Goal: Transaction & Acquisition: Purchase product/service

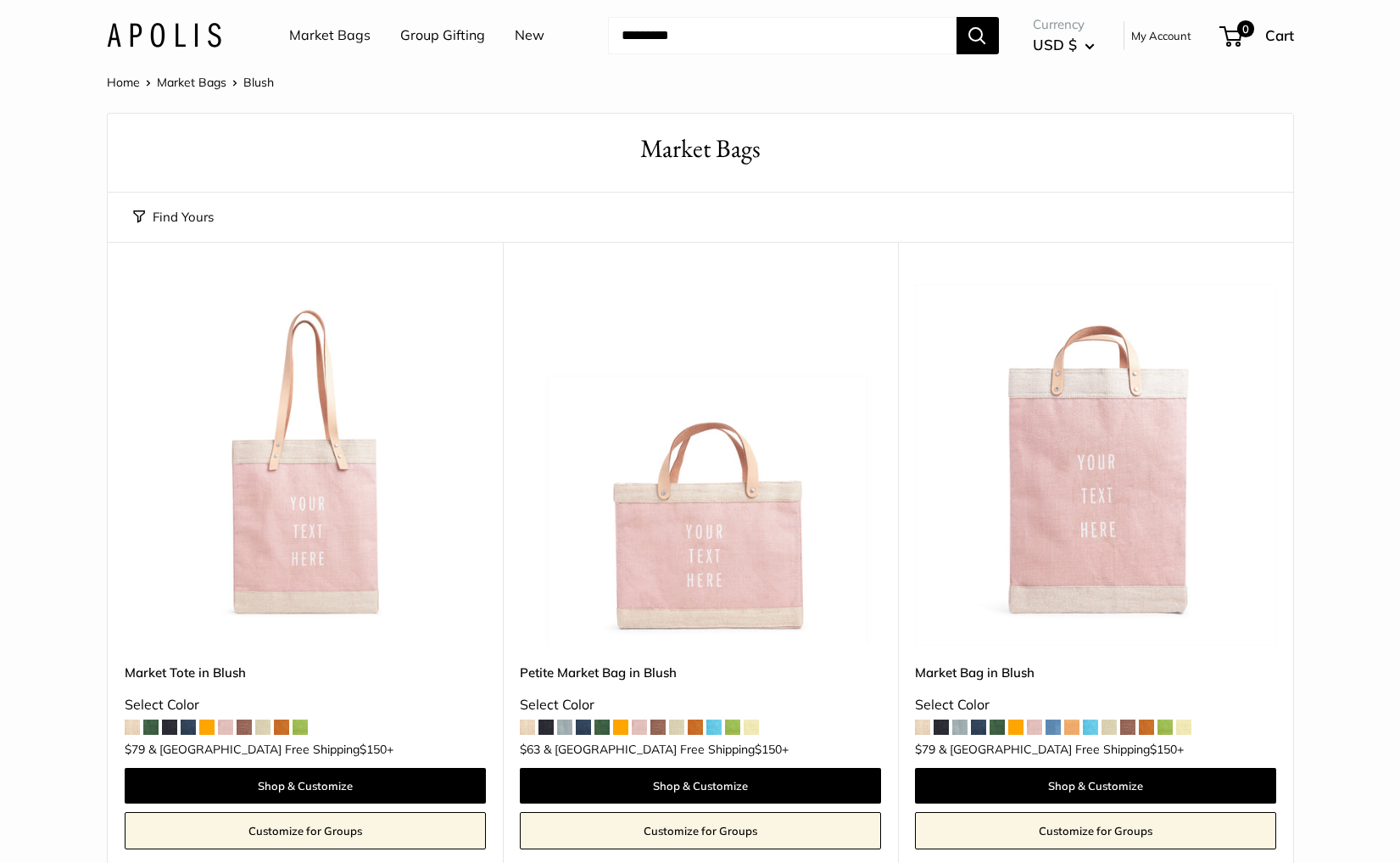
click at [326, 34] on link "Market Bags" at bounding box center [329, 35] width 82 height 26
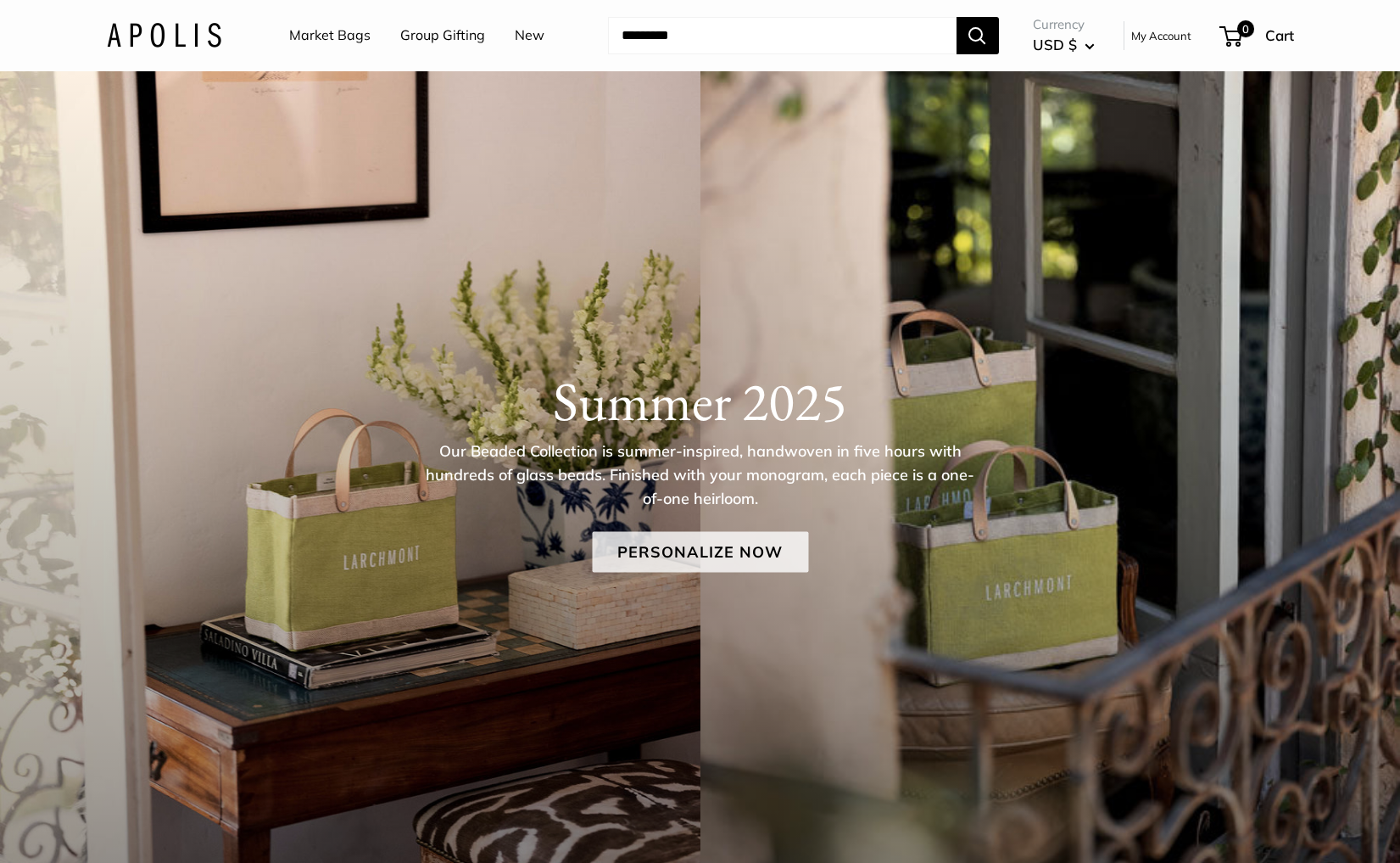
click at [689, 545] on link "Personalize Now" at bounding box center [700, 550] width 216 height 40
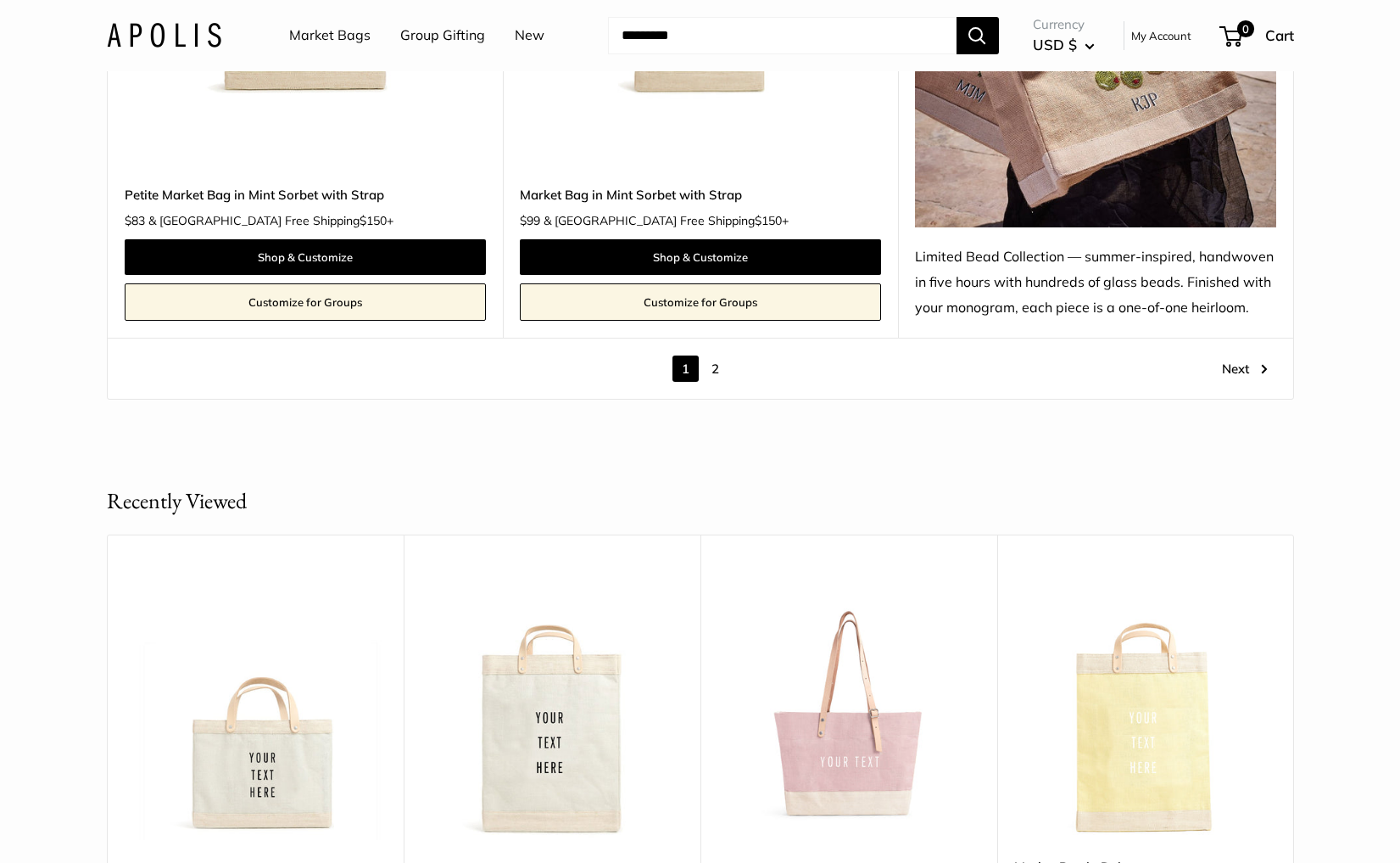
scroll to position [10059, 0]
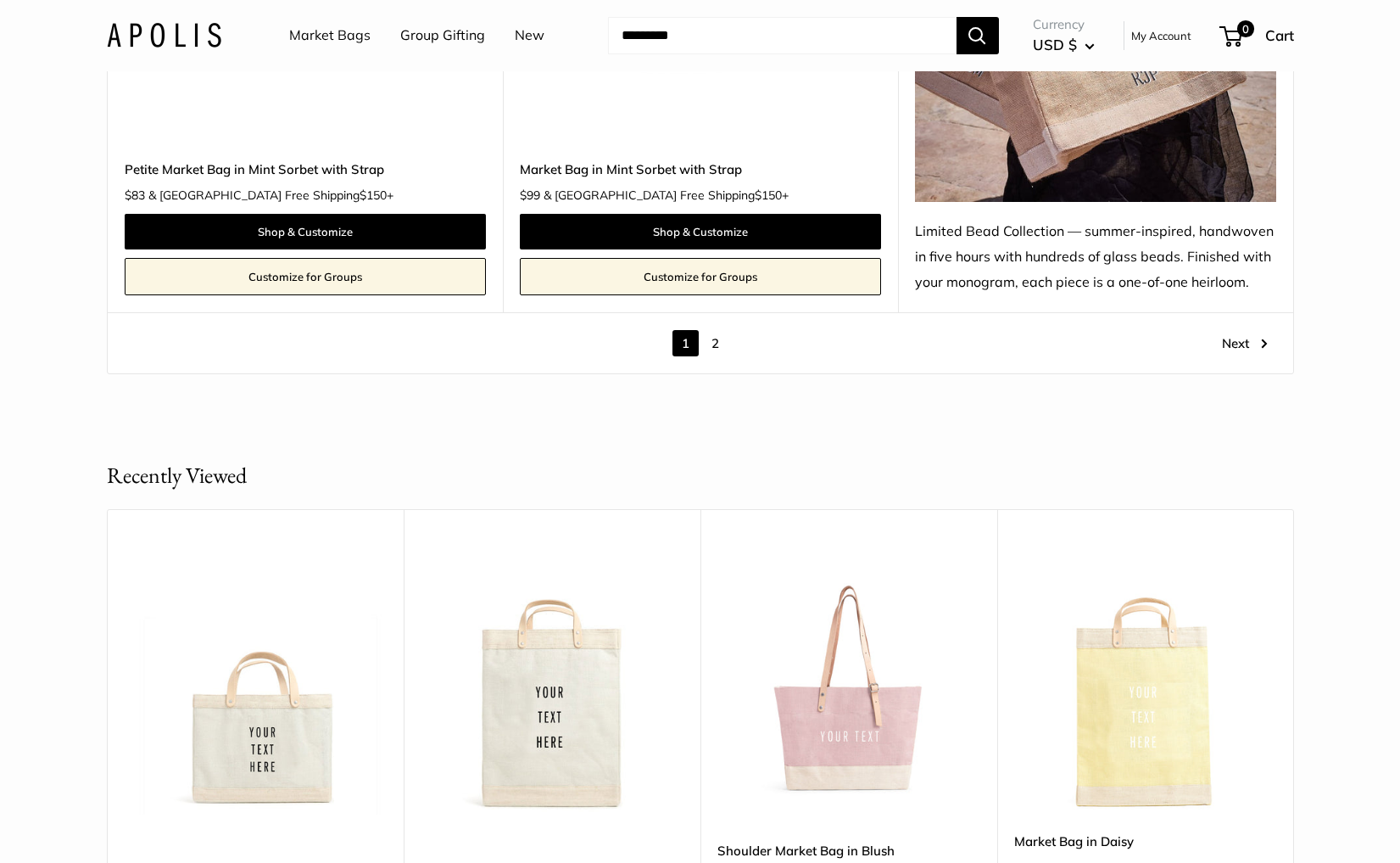
click at [712, 346] on link "2" at bounding box center [715, 343] width 27 height 27
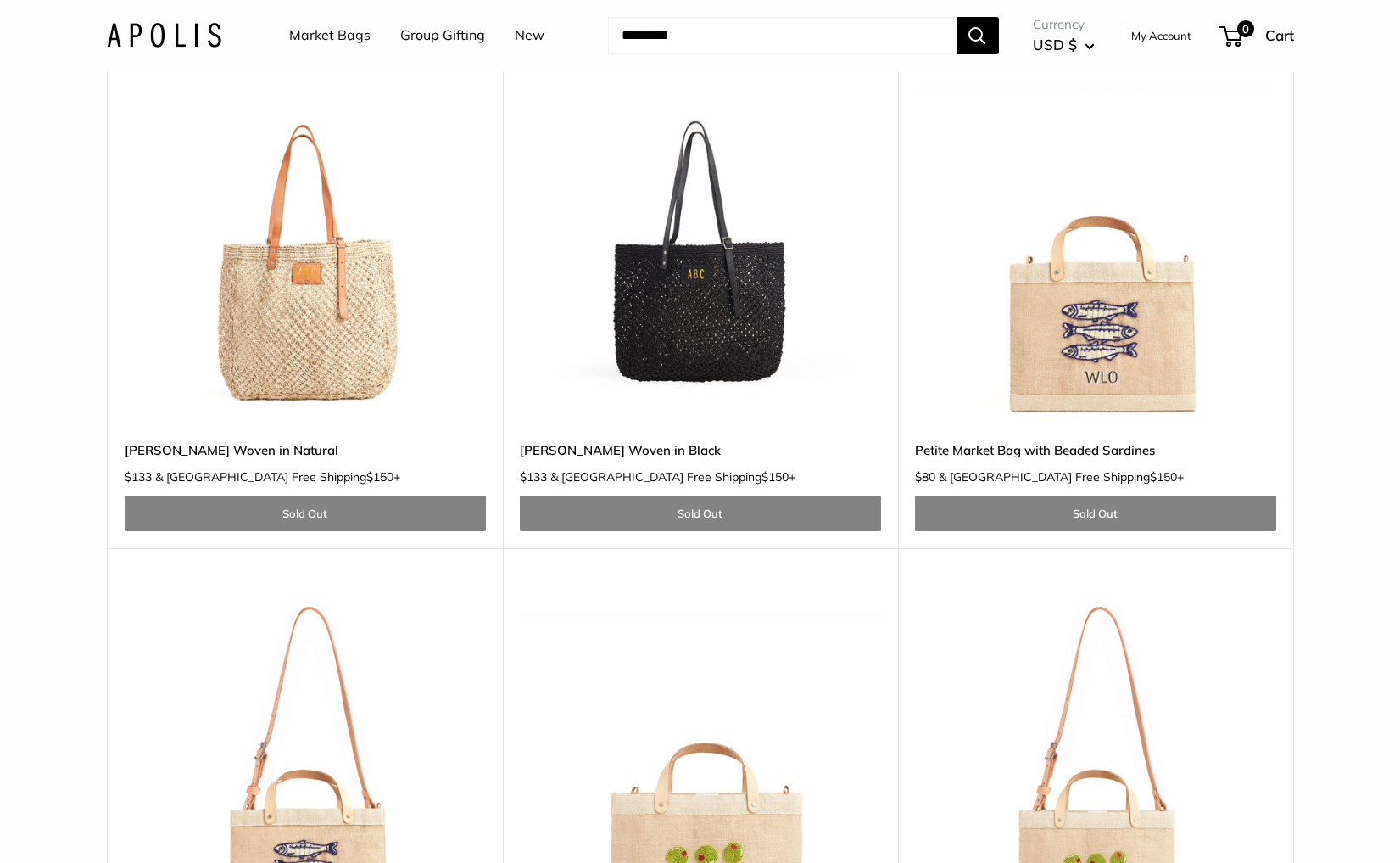
scroll to position [1766, 0]
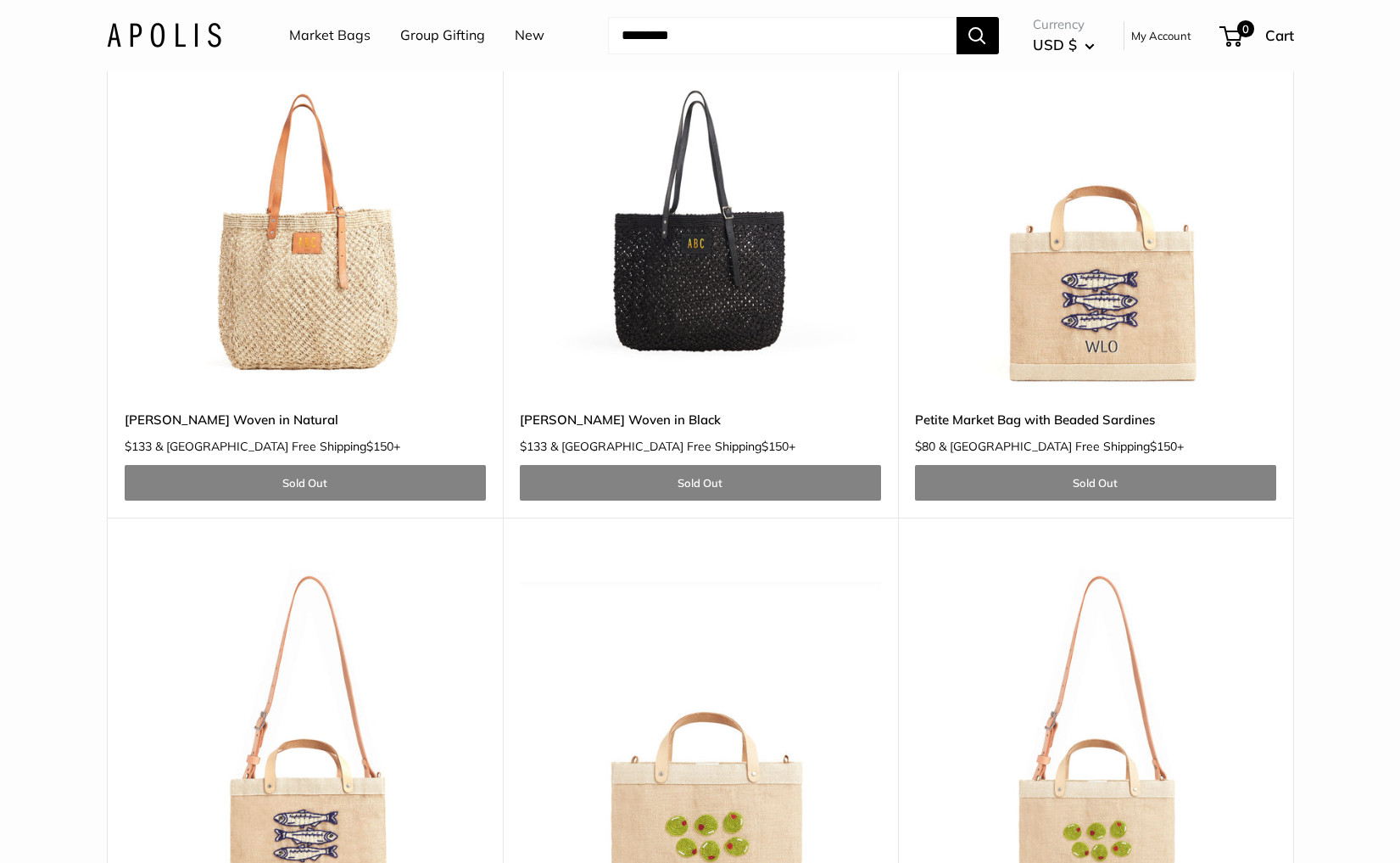
click at [0, 0] on img at bounding box center [0, 0] width 0 height 0
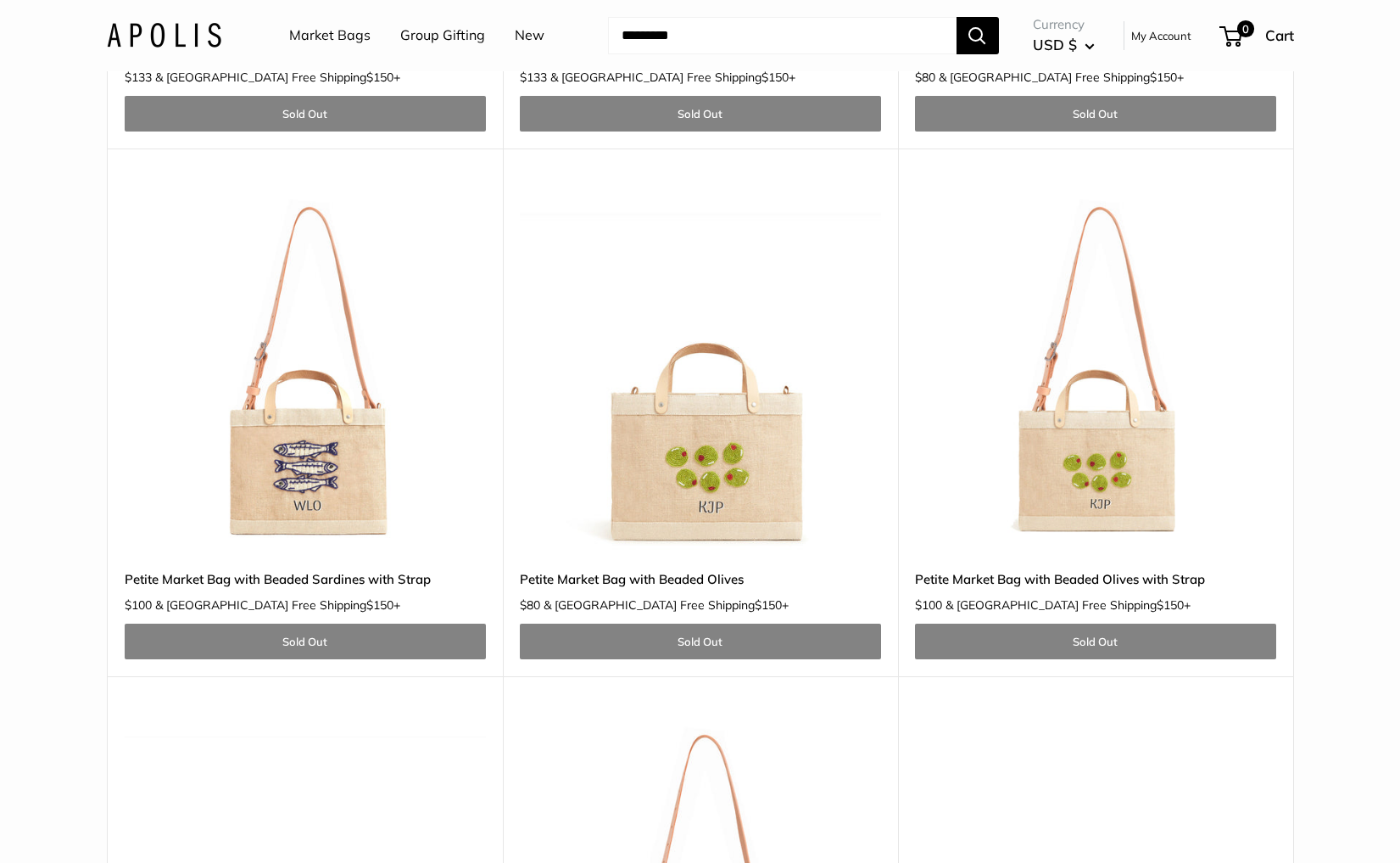
scroll to position [2149, 0]
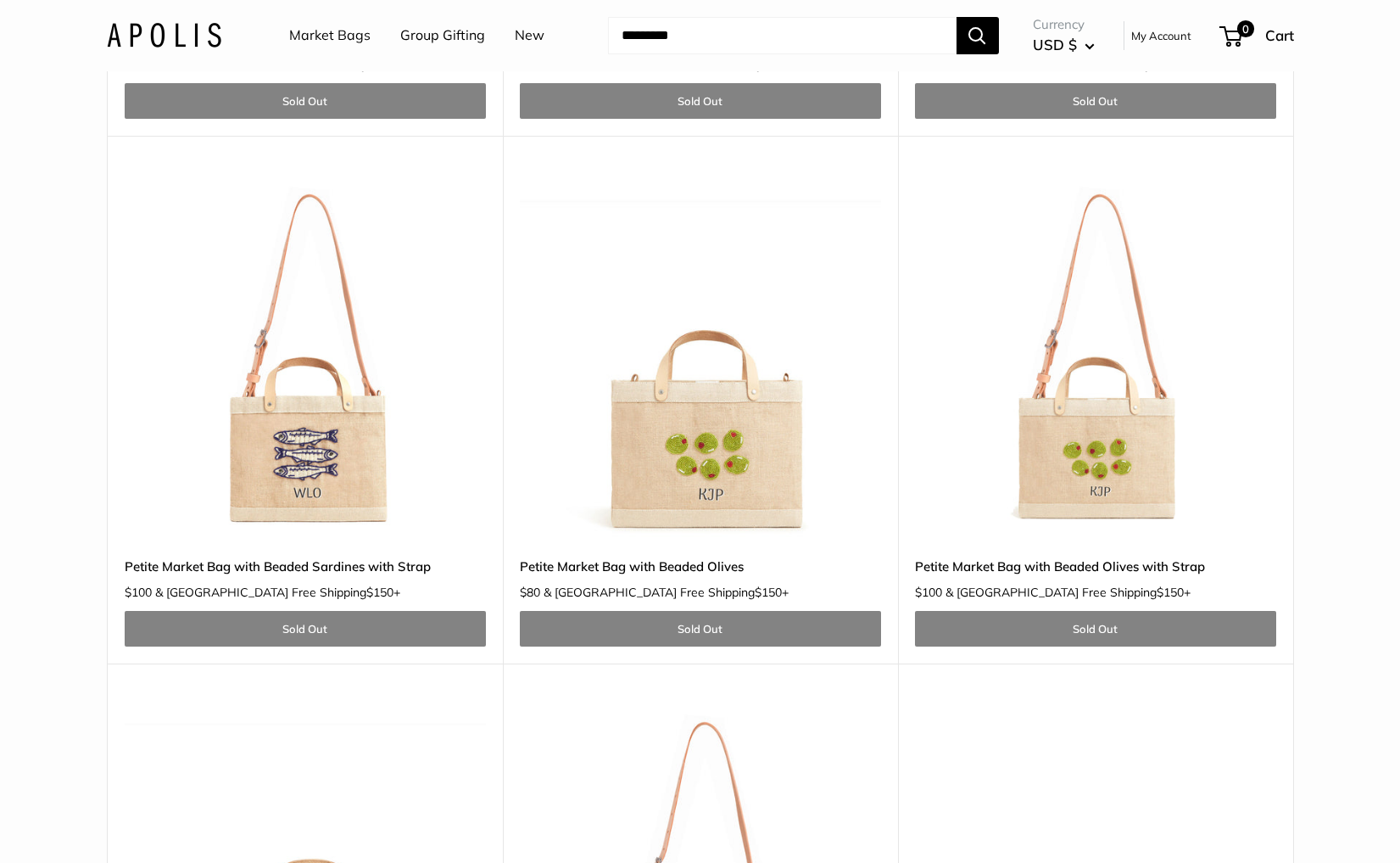
click at [0, 0] on img at bounding box center [0, 0] width 0 height 0
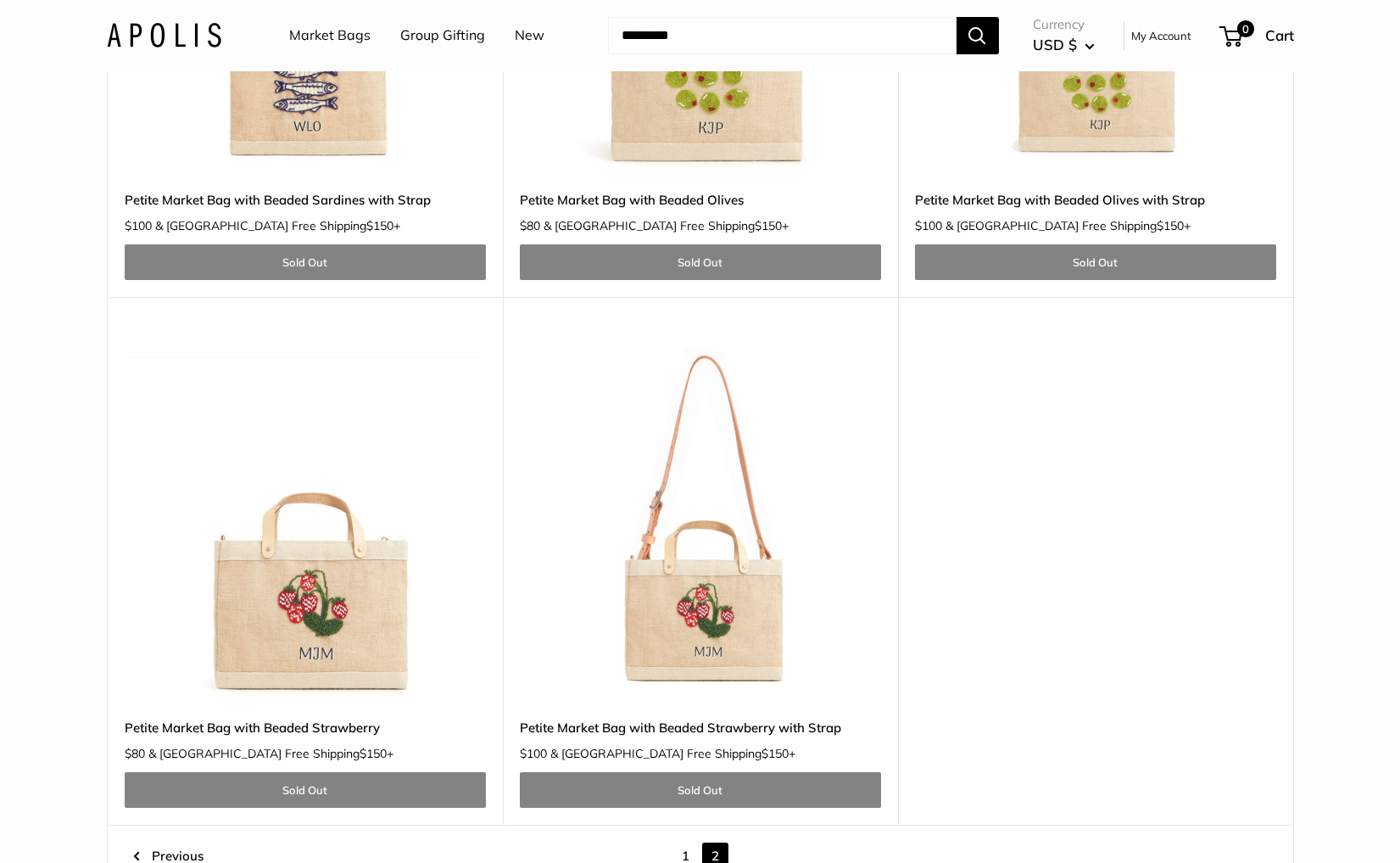
scroll to position [2516, 0]
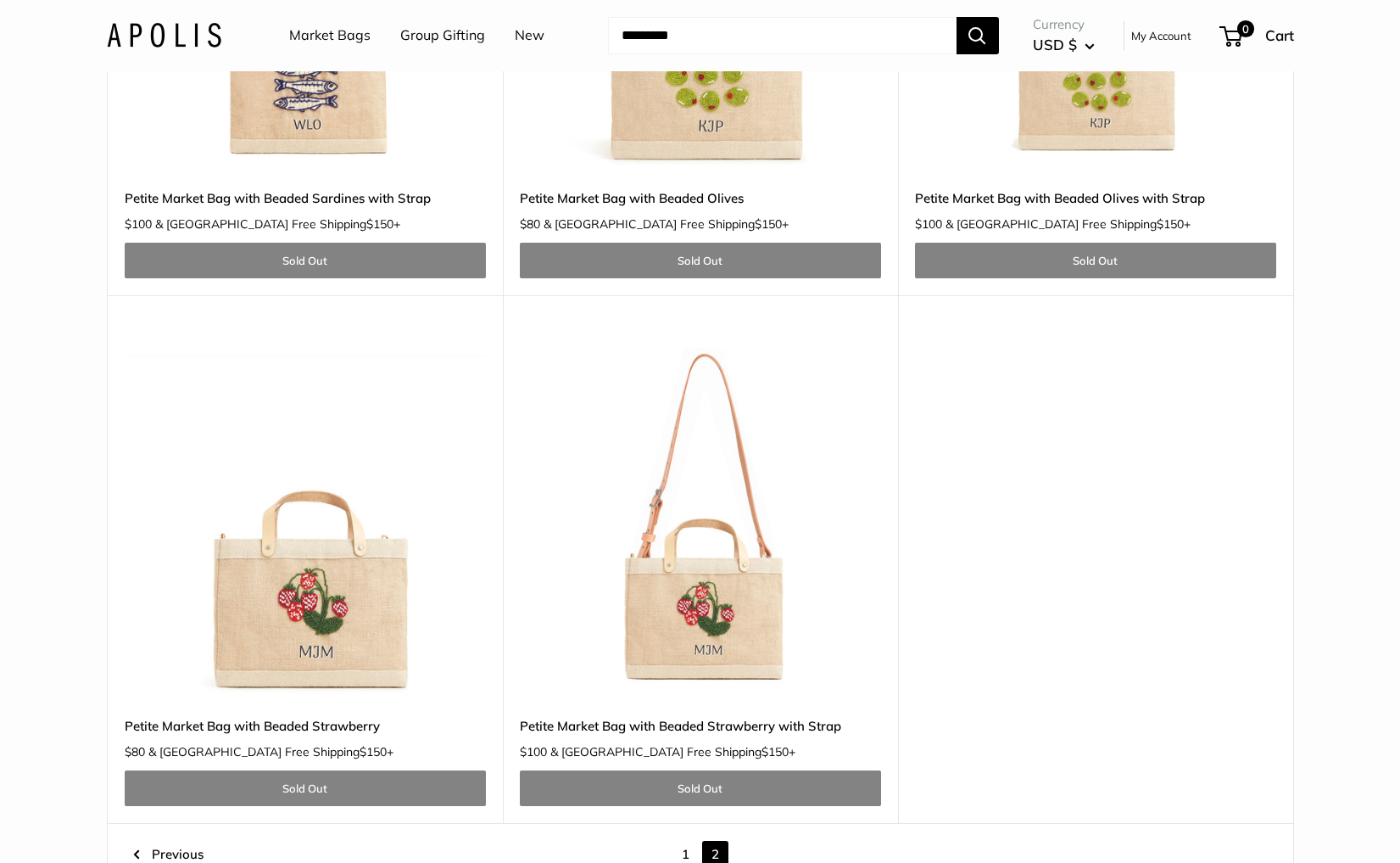
click at [0, 0] on img at bounding box center [0, 0] width 0 height 0
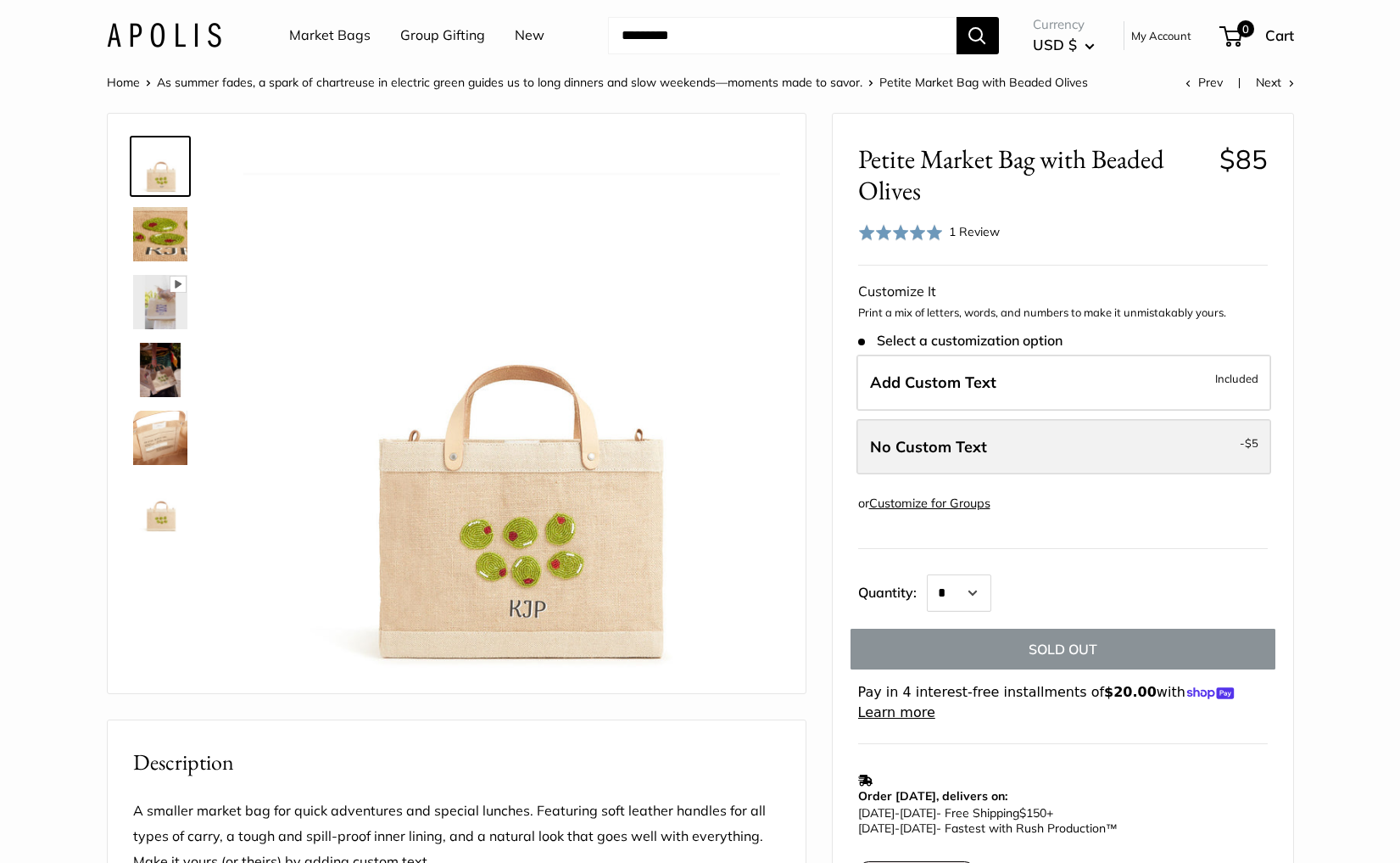
click at [1005, 438] on label "No Custom Text - $5" at bounding box center [1064, 446] width 415 height 56
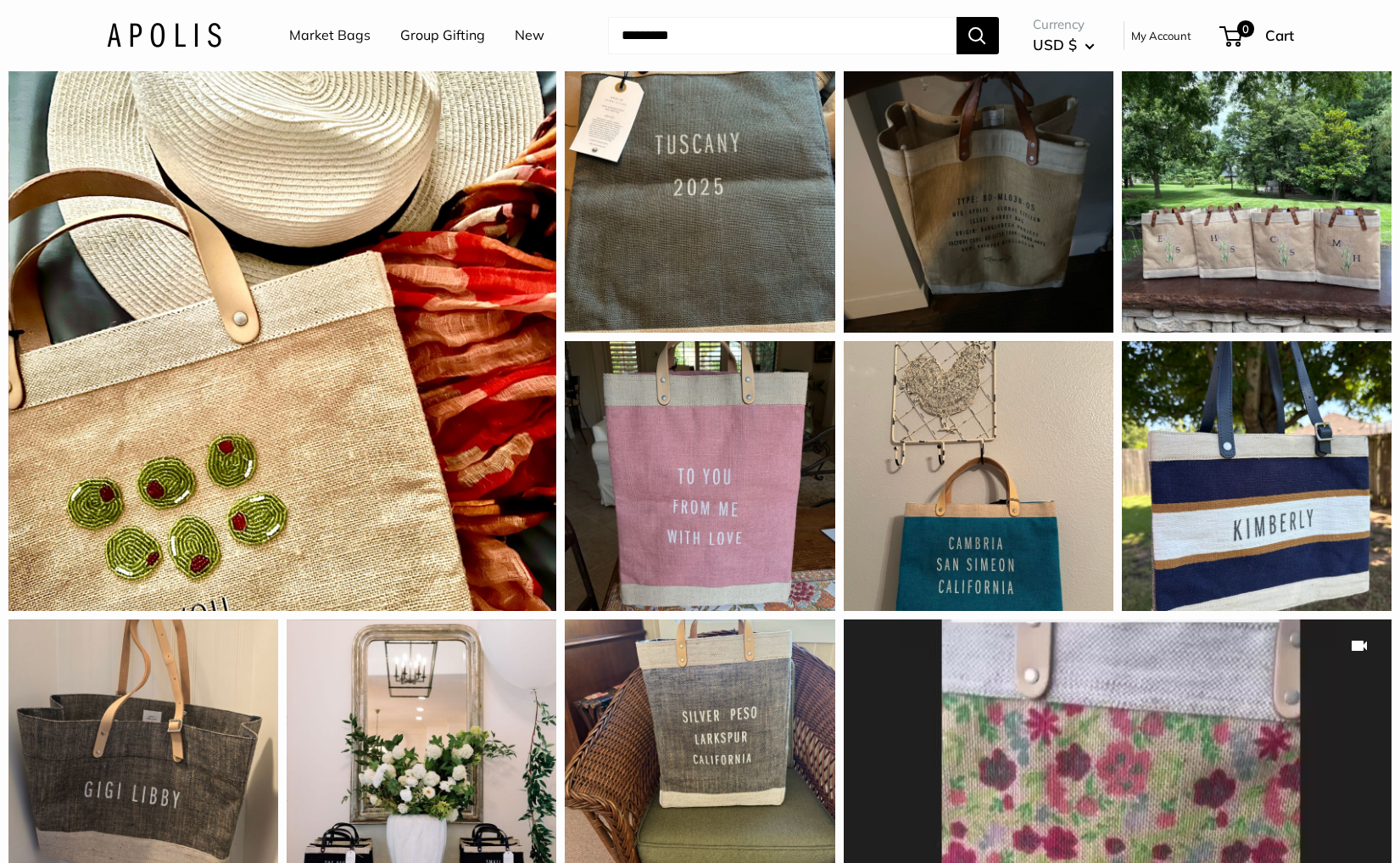
scroll to position [1496, 0]
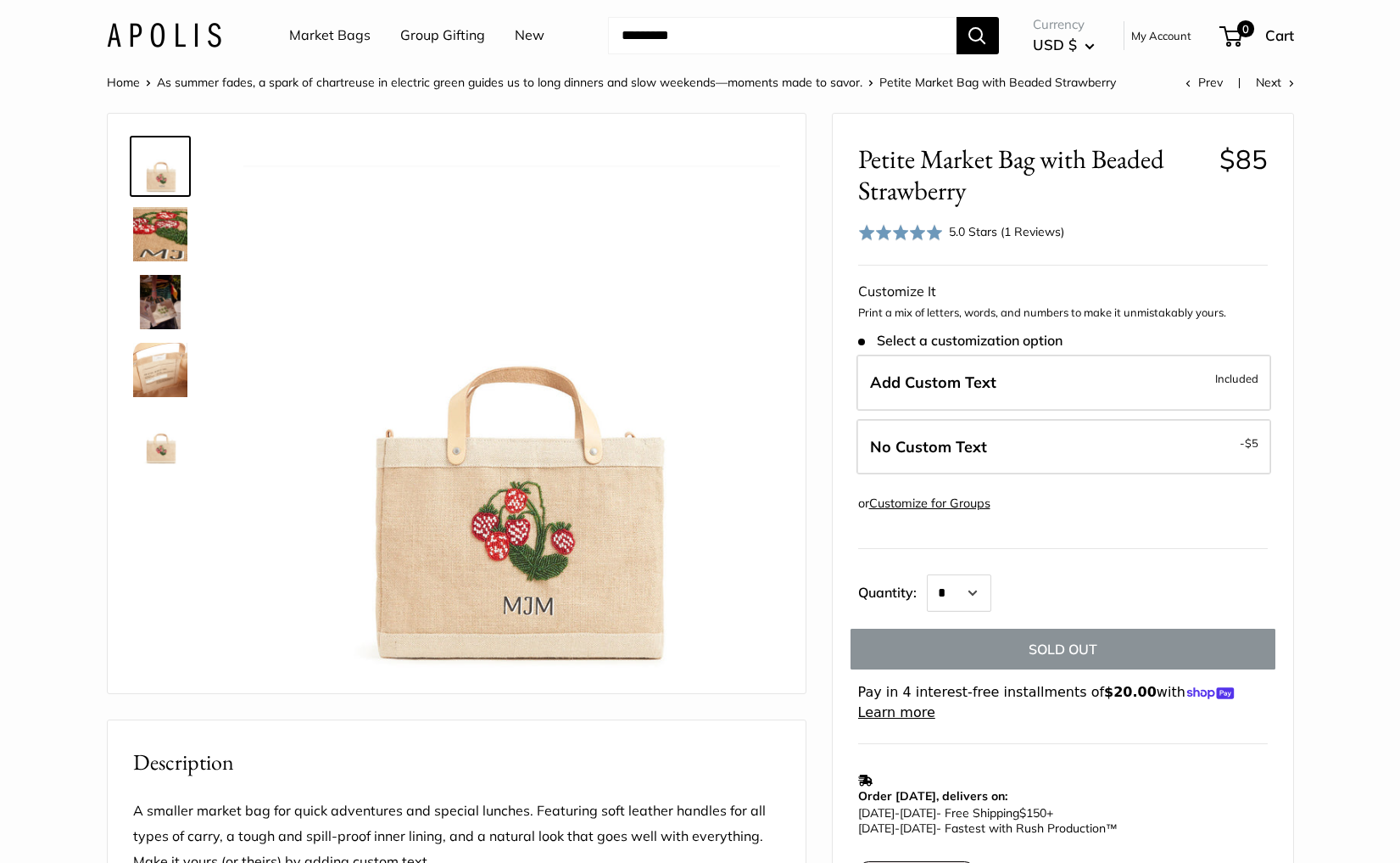
click at [972, 241] on div "5.0 Stars (1 Reviews)" at bounding box center [1006, 231] width 115 height 19
click at [126, 28] on img at bounding box center [164, 34] width 114 height 25
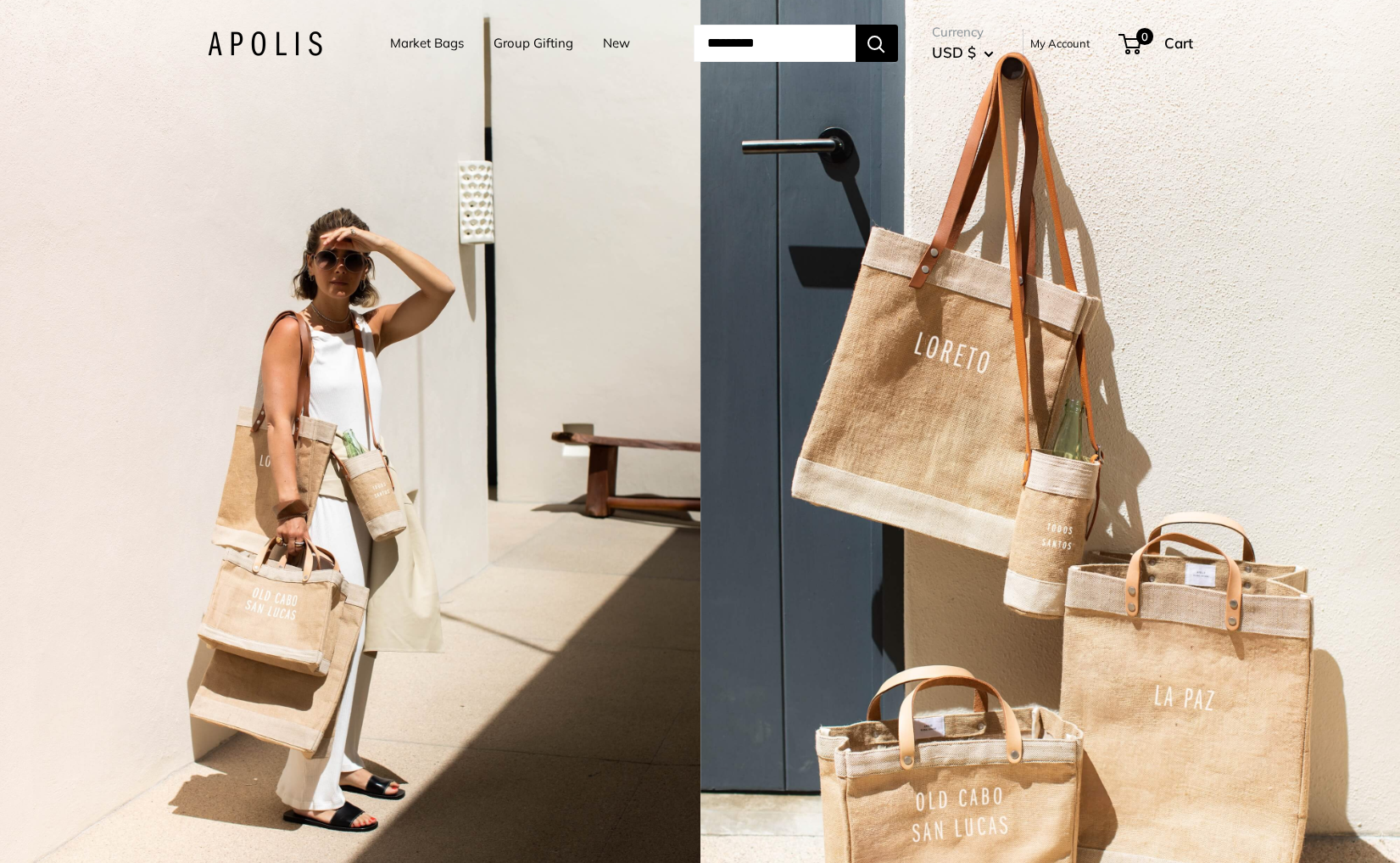
click at [765, 404] on div "2 / 7" at bounding box center [1050, 432] width 700 height 863
